Goal: Task Accomplishment & Management: Use online tool/utility

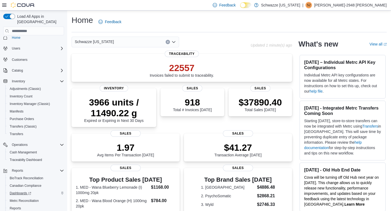
scroll to position [6, 0]
click at [30, 93] on span "Inventory Count" at bounding box center [21, 95] width 23 height 4
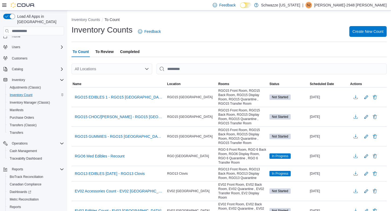
click at [107, 51] on span "To Review" at bounding box center [104, 51] width 18 height 11
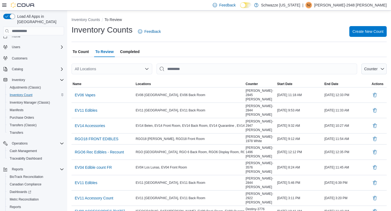
click at [108, 68] on div "All Locations" at bounding box center [111, 68] width 81 height 11
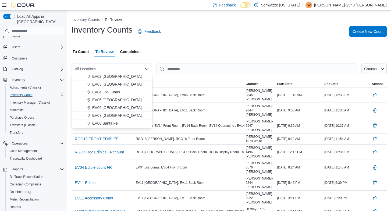
scroll to position [25, 0]
click at [113, 116] on span "EV07 [GEOGRAPHIC_DATA]" at bounding box center [116, 115] width 49 height 5
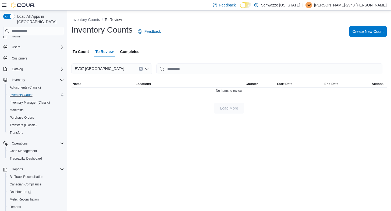
click at [84, 49] on span "To Count" at bounding box center [81, 51] width 16 height 11
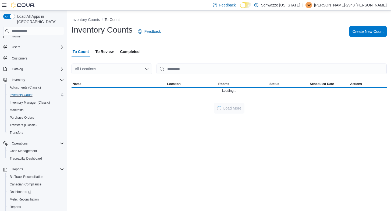
click at [87, 70] on div "All Locations" at bounding box center [111, 68] width 81 height 11
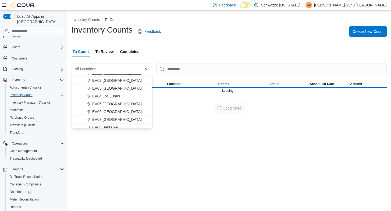
scroll to position [26, 0]
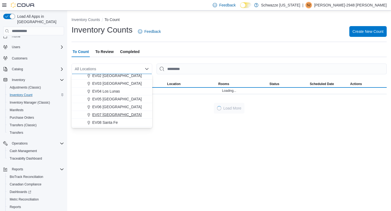
click at [98, 111] on button "EV07 [GEOGRAPHIC_DATA]" at bounding box center [111, 115] width 81 height 8
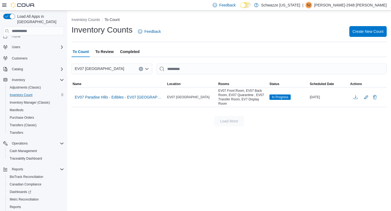
scroll to position [0, 0]
click at [136, 98] on span "EV07 Paradise Hills - Edibles - EV07 [GEOGRAPHIC_DATA]" at bounding box center [119, 96] width 88 height 5
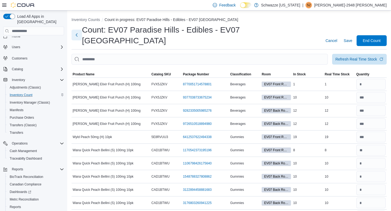
click at [76, 33] on button "Next" at bounding box center [76, 35] width 10 height 11
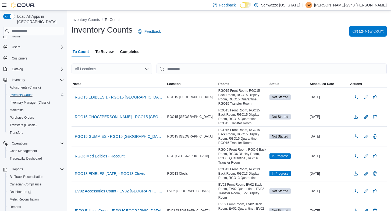
click at [372, 31] on span "Create New Count" at bounding box center [367, 30] width 31 height 5
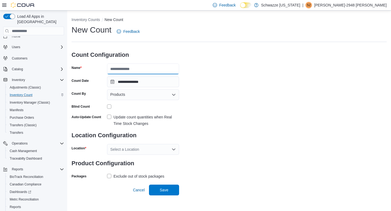
click at [120, 68] on input "Name" at bounding box center [143, 68] width 72 height 11
type input "**********"
click at [121, 95] on span "Products" at bounding box center [117, 94] width 15 height 6
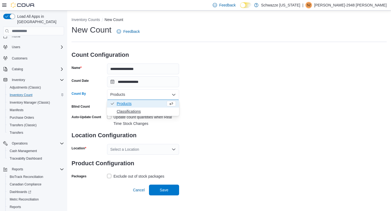
click at [122, 111] on span "Classifications" at bounding box center [146, 111] width 59 height 5
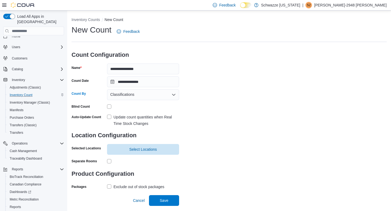
click at [108, 116] on label "Update count quantities when Real Time Stock Changes" at bounding box center [143, 120] width 72 height 13
click at [140, 152] on span "Select Locations" at bounding box center [143, 148] width 66 height 11
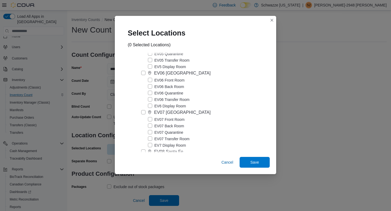
scroll to position [198, 0]
click at [142, 111] on label "EV07 [GEOGRAPHIC_DATA]" at bounding box center [175, 111] width 69 height 6
click at [255, 159] on span "Save" at bounding box center [255, 161] width 24 height 11
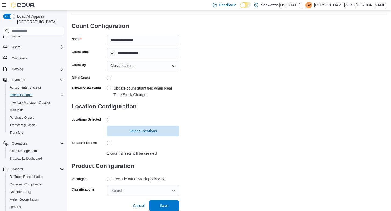
scroll to position [28, 0]
click at [107, 180] on label "Exclude out of stock packages" at bounding box center [135, 179] width 57 height 6
click at [122, 191] on div "Search" at bounding box center [143, 190] width 72 height 11
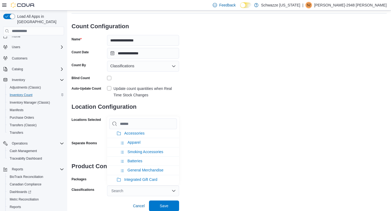
scroll to position [427, 0]
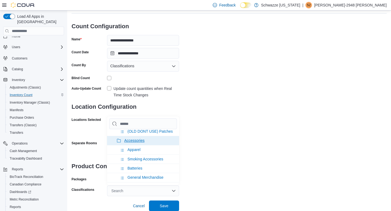
click at [135, 142] on span "Accessories" at bounding box center [134, 140] width 20 height 4
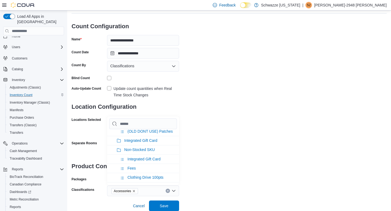
click at [231, 158] on div "**********" at bounding box center [228, 96] width 315 height 200
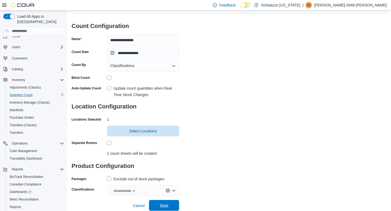
scroll to position [28, 0]
click at [169, 205] on span "Save" at bounding box center [164, 205] width 24 height 11
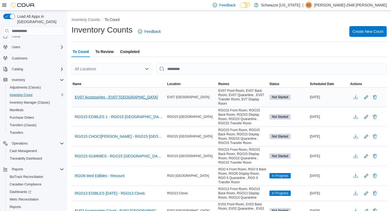
click at [130, 97] on span "EV07 Accessories - EV07 [GEOGRAPHIC_DATA]" at bounding box center [116, 96] width 83 height 5
click at [123, 95] on span "EV07 Accessories - EV07 [GEOGRAPHIC_DATA]" at bounding box center [116, 96] width 83 height 5
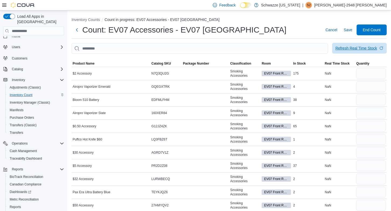
click at [345, 49] on div "Refresh Real Time Stock" at bounding box center [356, 47] width 42 height 5
click at [343, 48] on div "Refresh Real Time Stock" at bounding box center [356, 47] width 42 height 5
click at [78, 31] on button "Next" at bounding box center [76, 29] width 11 height 11
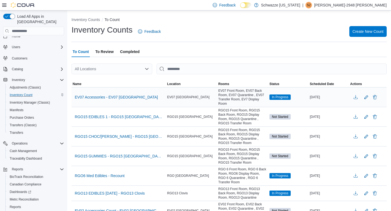
click at [97, 91] on td "EV07 Accessories - EV07 [GEOGRAPHIC_DATA]" at bounding box center [118, 97] width 95 height 20
click at [96, 98] on span "EV07 Accessories - EV07 [GEOGRAPHIC_DATA]" at bounding box center [116, 96] width 83 height 5
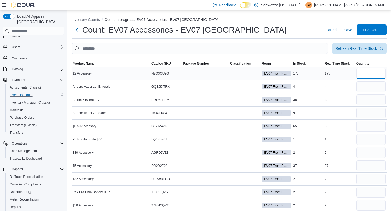
click at [377, 70] on input "number" at bounding box center [370, 73] width 29 height 11
type input "***"
click at [363, 84] on input "number" at bounding box center [370, 86] width 29 height 11
type input "*"
click at [363, 98] on input "number" at bounding box center [370, 99] width 29 height 11
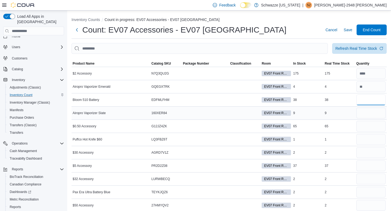
type input "**"
click at [363, 111] on input "number" at bounding box center [370, 112] width 29 height 11
type input "*"
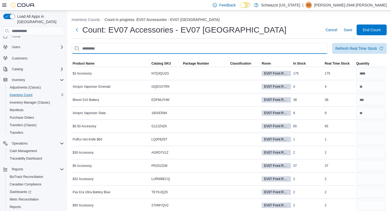
click at [287, 44] on input "This is a search bar. After typing your query, hit enter to filter the results …" at bounding box center [199, 48] width 256 height 11
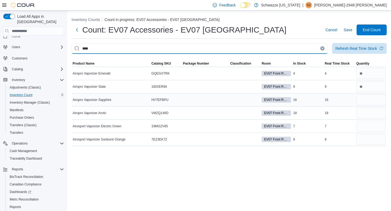
type input "***"
click at [364, 101] on input "number" at bounding box center [370, 99] width 29 height 11
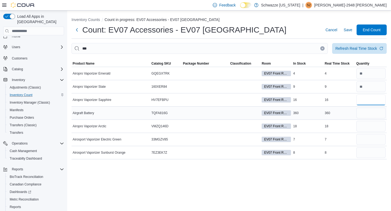
type input "**"
click at [364, 111] on input "number" at bounding box center [370, 112] width 29 height 11
type input "***"
click at [364, 123] on input "number" at bounding box center [370, 126] width 29 height 11
type input "**"
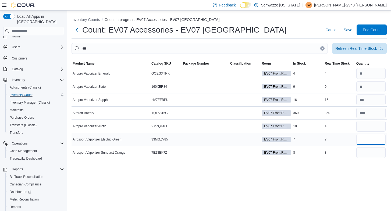
click at [365, 137] on input "number" at bounding box center [370, 139] width 29 height 11
type input "*"
click at [365, 151] on input "number" at bounding box center [370, 152] width 29 height 11
type input "*"
click at [322, 48] on icon "Clear input" at bounding box center [322, 48] width 1 height 1
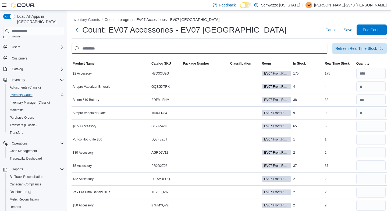
click at [291, 46] on input "This is a search bar. After typing your query, hit enter to filter the results …" at bounding box center [199, 48] width 256 height 11
type input "***"
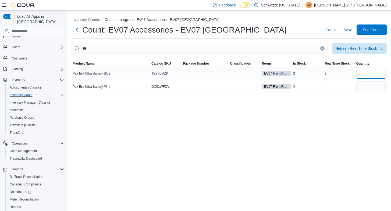
click at [369, 71] on input "number" at bounding box center [370, 73] width 29 height 11
type input "*"
click at [365, 88] on input "number" at bounding box center [370, 86] width 29 height 11
type input "*"
click at [322, 49] on icon "Clear input" at bounding box center [322, 48] width 2 height 2
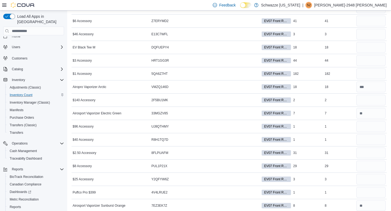
scroll to position [263, 0]
click at [364, 153] on input "number" at bounding box center [370, 152] width 29 height 11
type input "**"
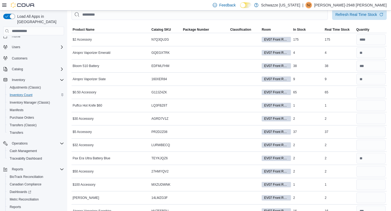
scroll to position [20, 0]
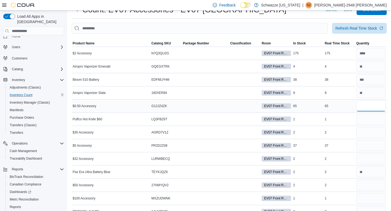
click at [363, 105] on input "number" at bounding box center [370, 105] width 29 height 11
type input "**"
click at [365, 120] on input "number" at bounding box center [370, 119] width 29 height 11
type input "*"
click at [366, 128] on input "number" at bounding box center [370, 132] width 29 height 11
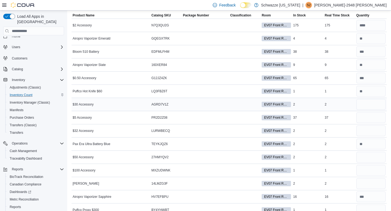
scroll to position [47, 0]
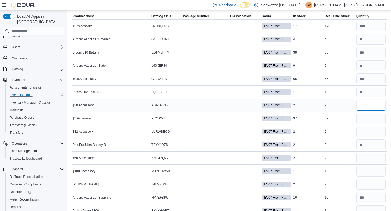
click at [362, 106] on input "number" at bounding box center [370, 105] width 29 height 11
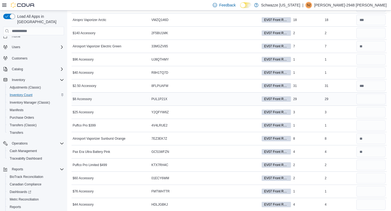
scroll to position [331, 0]
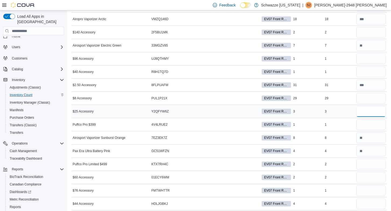
click at [361, 111] on input "number" at bounding box center [370, 111] width 29 height 11
type input "*"
click at [363, 99] on input "number" at bounding box center [370, 98] width 29 height 11
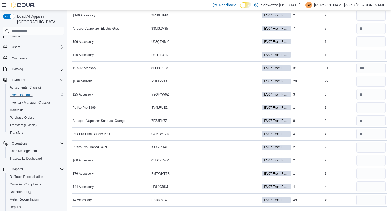
scroll to position [348, 0]
click at [361, 144] on input "number" at bounding box center [370, 147] width 29 height 11
type input "*"
click at [359, 108] on input "number" at bounding box center [370, 107] width 29 height 11
type input "*"
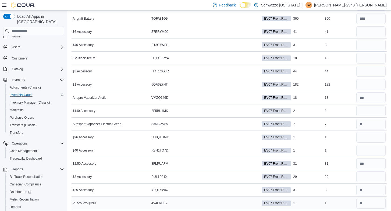
scroll to position [244, 0]
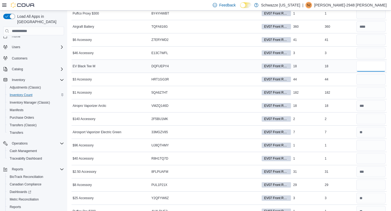
click at [361, 67] on input "number" at bounding box center [370, 66] width 29 height 11
type input "**"
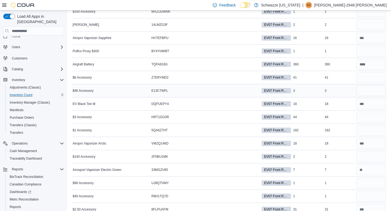
scroll to position [202, 0]
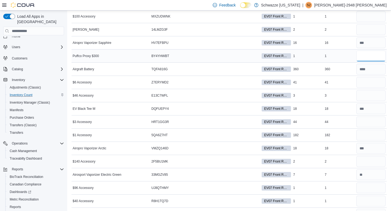
click at [362, 54] on input "number" at bounding box center [370, 56] width 29 height 11
type input "*"
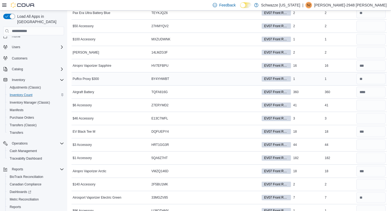
scroll to position [178, 0]
click at [361, 50] on input "number" at bounding box center [370, 53] width 29 height 11
type input "*"
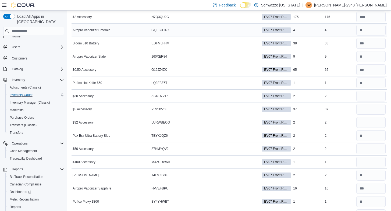
scroll to position [59, 0]
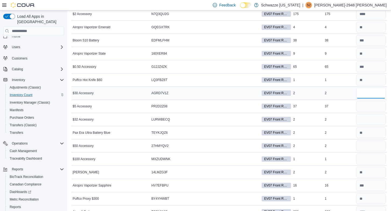
click at [362, 94] on input "number" at bounding box center [370, 93] width 29 height 11
type input "*"
click at [362, 103] on input "number" at bounding box center [370, 106] width 29 height 11
click at [363, 107] on input "number" at bounding box center [370, 106] width 29 height 11
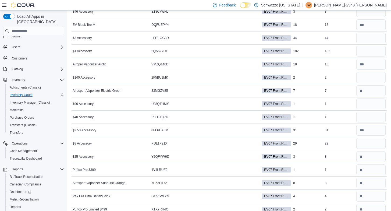
scroll to position [288, 0]
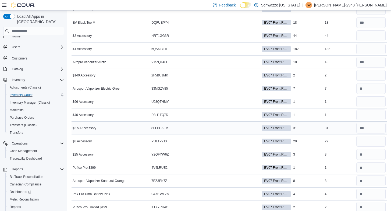
type input "**"
click at [369, 125] on input "number" at bounding box center [370, 128] width 29 height 11
type input "**"
click at [369, 143] on input "number" at bounding box center [370, 141] width 29 height 11
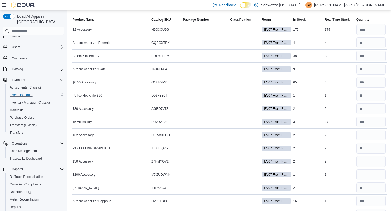
scroll to position [51, 0]
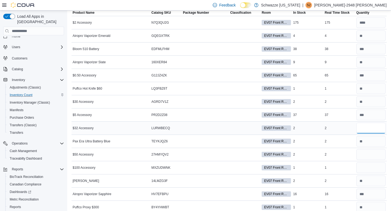
click at [359, 128] on input "number" at bounding box center [370, 128] width 29 height 11
type input "*"
click at [362, 154] on input "number" at bounding box center [370, 154] width 29 height 11
type input "*"
click at [364, 168] on input "number" at bounding box center [370, 167] width 29 height 11
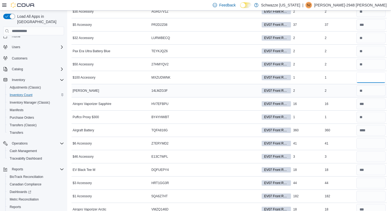
scroll to position [142, 0]
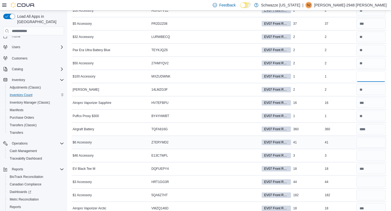
type input "*"
click at [362, 143] on input "number" at bounding box center [370, 142] width 29 height 11
type input "**"
click at [362, 152] on input "number" at bounding box center [370, 155] width 29 height 11
click at [363, 77] on input "number" at bounding box center [370, 76] width 29 height 11
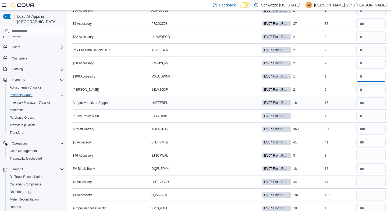
type input "*"
click at [376, 105] on input "number" at bounding box center [370, 102] width 29 height 11
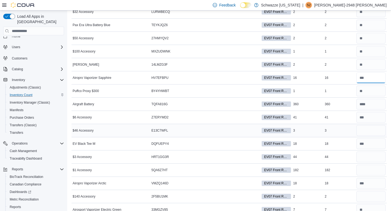
scroll to position [167, 0]
click at [366, 133] on input "number" at bounding box center [370, 130] width 29 height 11
type input "*"
click at [363, 155] on input "number" at bounding box center [370, 156] width 29 height 11
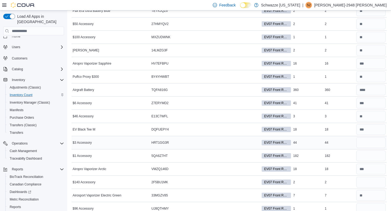
scroll to position [182, 0]
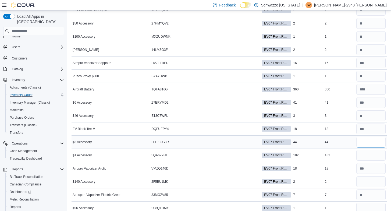
click at [362, 141] on input "number" at bounding box center [370, 141] width 29 height 11
type input "**"
click at [364, 154] on input "number" at bounding box center [370, 155] width 29 height 11
type input "***"
click at [365, 180] on input "number" at bounding box center [370, 181] width 29 height 11
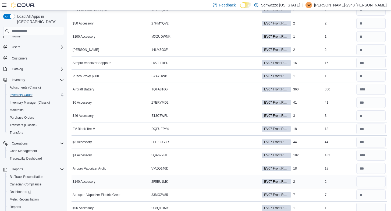
scroll to position [187, 0]
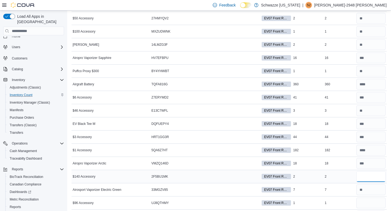
click at [363, 176] on input "number" at bounding box center [370, 176] width 29 height 11
type input "*"
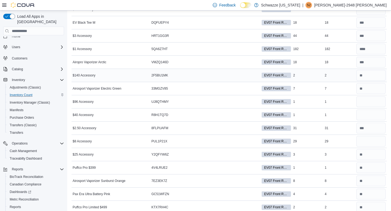
scroll to position [289, 0]
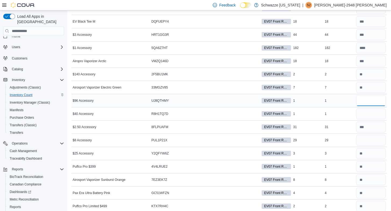
click at [364, 102] on input "number" at bounding box center [370, 100] width 29 height 11
click at [363, 111] on input "number" at bounding box center [370, 113] width 29 height 11
click at [367, 95] on input "number" at bounding box center [370, 100] width 29 height 11
type input "*"
click at [364, 111] on input "number" at bounding box center [370, 113] width 29 height 11
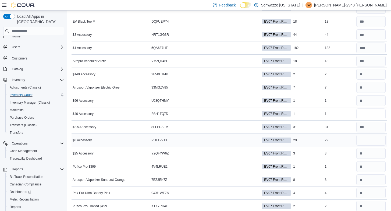
type input "*"
click at [365, 140] on input "number" at bounding box center [370, 140] width 29 height 11
type input "*"
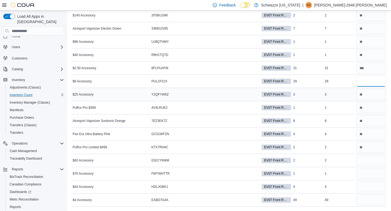
scroll to position [348, 0]
type input "**"
click at [364, 160] on input "number" at bounding box center [370, 160] width 29 height 11
click at [359, 175] on input "number" at bounding box center [370, 173] width 29 height 11
type input "*"
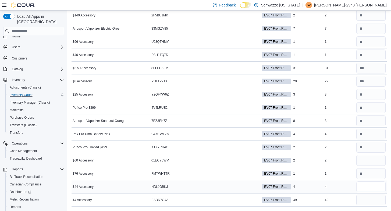
click at [360, 183] on input "number" at bounding box center [370, 186] width 29 height 11
click at [363, 160] on input "number" at bounding box center [370, 160] width 29 height 11
click at [364, 159] on input "number" at bounding box center [370, 160] width 29 height 11
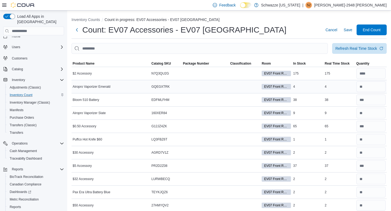
scroll to position [0, 0]
click at [162, 48] on input "This is a search bar. After typing your query, hit enter to filter the results …" at bounding box center [199, 48] width 256 height 11
type input "**"
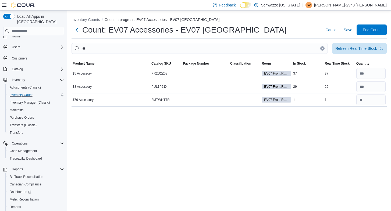
click at [322, 49] on icon "Clear input" at bounding box center [322, 48] width 2 height 2
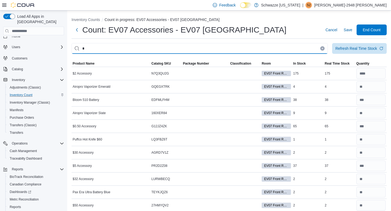
type input "*"
click at [220, 47] on input "*" at bounding box center [199, 48] width 256 height 11
type input "**"
click at [316, 48] on icon "Clear input" at bounding box center [316, 48] width 1 height 1
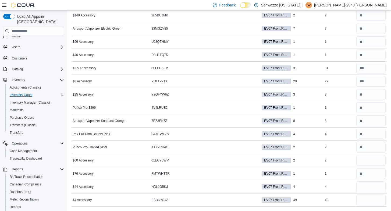
scroll to position [348, 0]
click at [364, 161] on input "number" at bounding box center [370, 160] width 29 height 11
type input "*"
click at [359, 185] on input "number" at bounding box center [370, 186] width 29 height 11
type input "*"
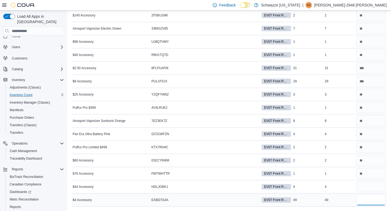
click at [365, 201] on input "number" at bounding box center [370, 199] width 29 height 11
click at [363, 198] on input "number" at bounding box center [370, 199] width 29 height 11
type input "*"
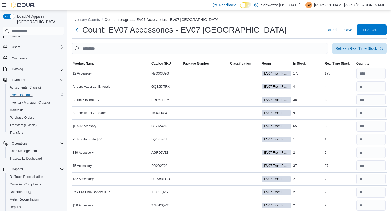
scroll to position [0, 0]
type input "**"
click at [369, 30] on span "End Count" at bounding box center [371, 29] width 18 height 5
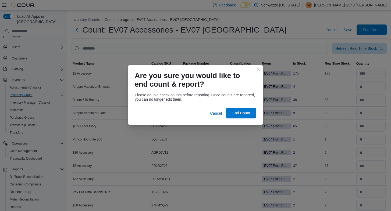
click at [238, 114] on span "End Count" at bounding box center [241, 112] width 18 height 5
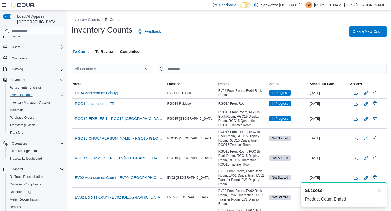
click at [94, 51] on div "To Count To Review Completed" at bounding box center [228, 51] width 315 height 11
click at [105, 51] on span "To Review" at bounding box center [104, 51] width 18 height 11
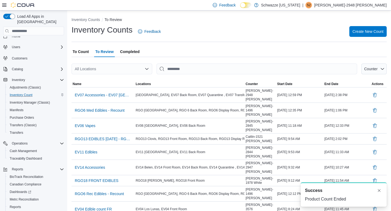
click at [112, 67] on div "All Locations" at bounding box center [111, 68] width 81 height 11
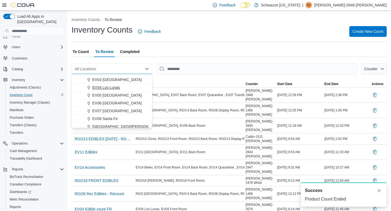
scroll to position [32, 0]
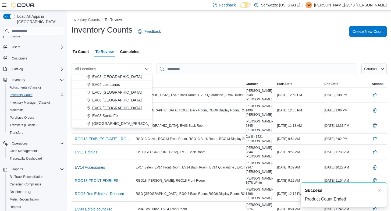
click at [113, 106] on span "EV07 [GEOGRAPHIC_DATA]" at bounding box center [116, 107] width 49 height 5
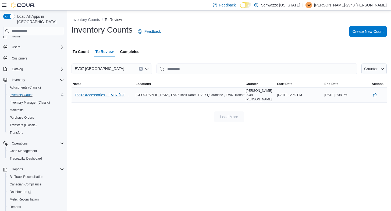
click at [109, 92] on span "EV07 Accessories - EV07 [GEOGRAPHIC_DATA]" at bounding box center [103, 94] width 56 height 5
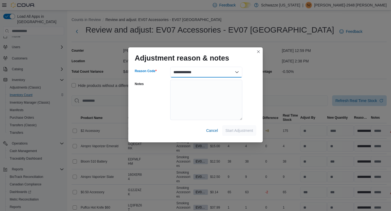
select select "**********"
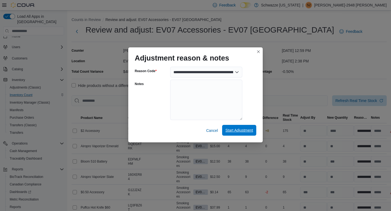
click at [245, 131] on span "Start Adjustment" at bounding box center [239, 129] width 28 height 5
select select "**********"
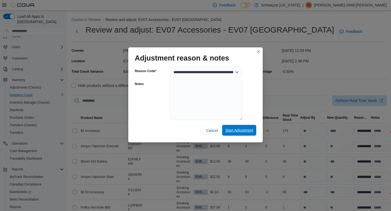
select select "**********"
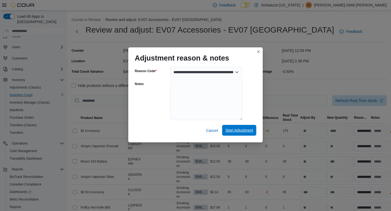
select select "**********"
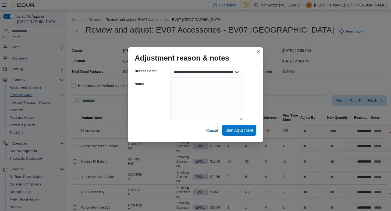
select select "**********"
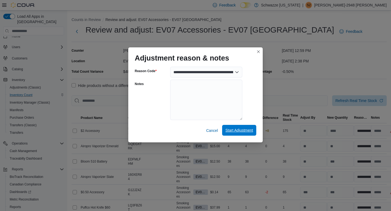
select select "**********"
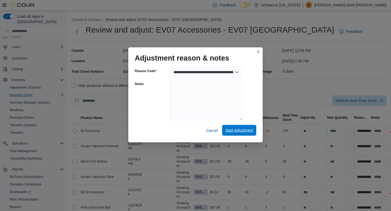
select select "**********"
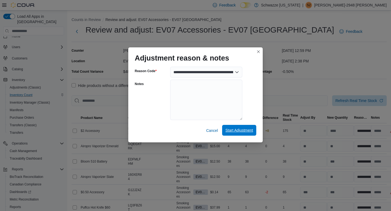
select select "**********"
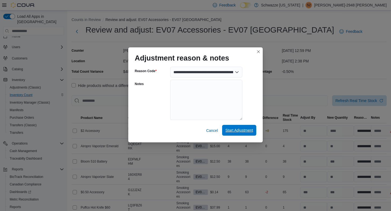
select select "**********"
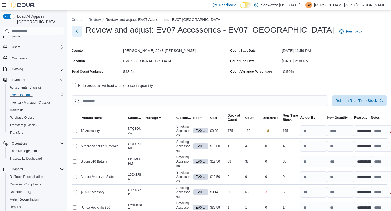
click at [77, 32] on button "Next" at bounding box center [76, 31] width 11 height 11
